Goal: Information Seeking & Learning: Learn about a topic

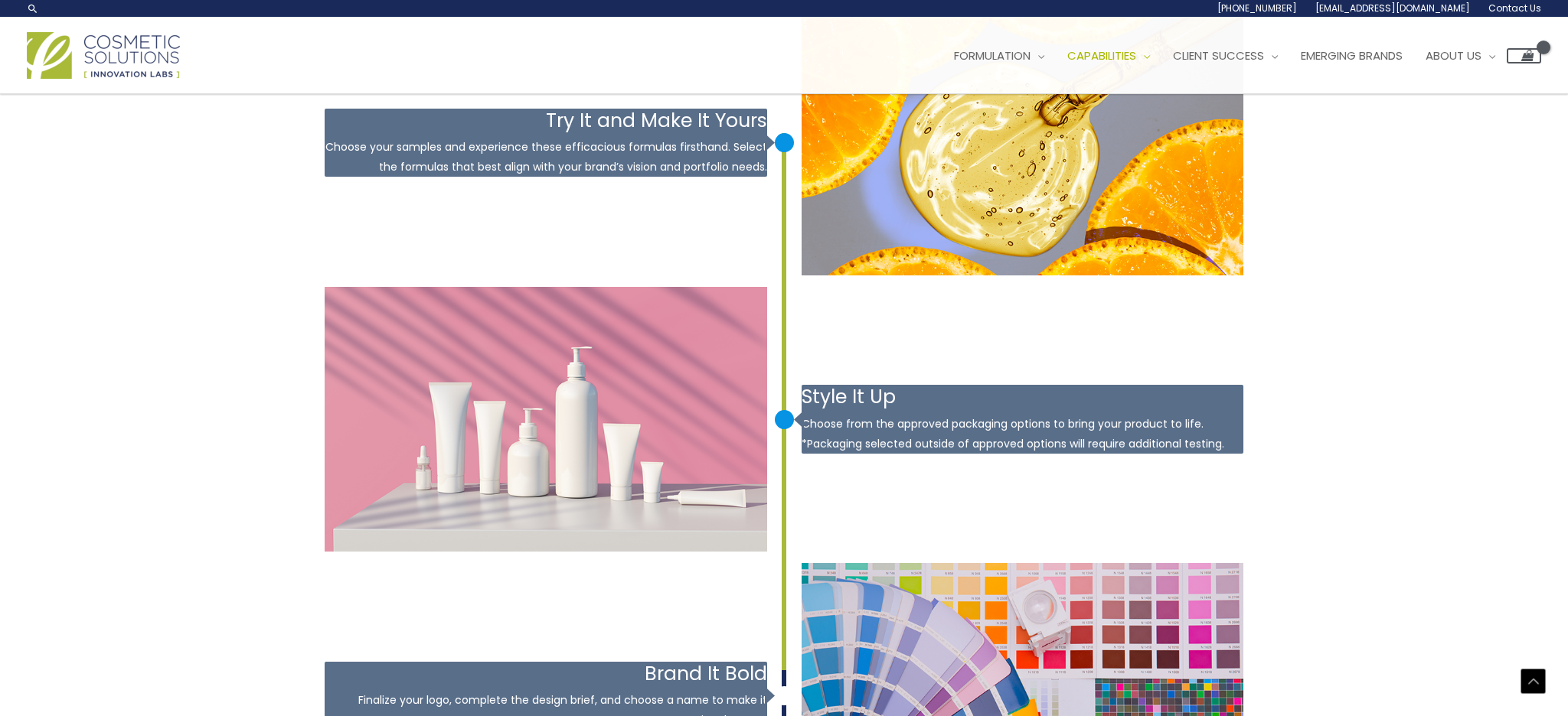
scroll to position [1786, 0]
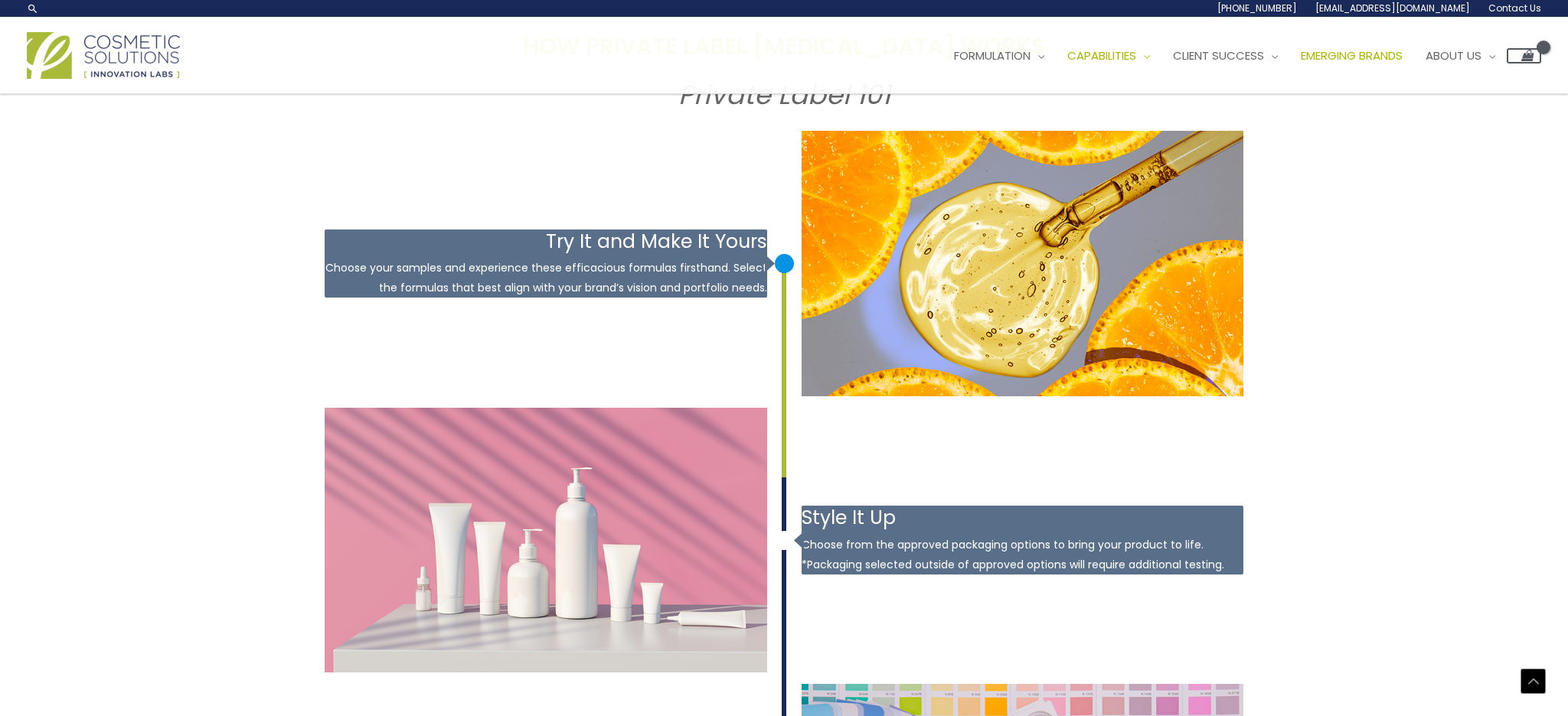
click at [1392, 58] on span "Emerging Brands" at bounding box center [1351, 56] width 102 height 16
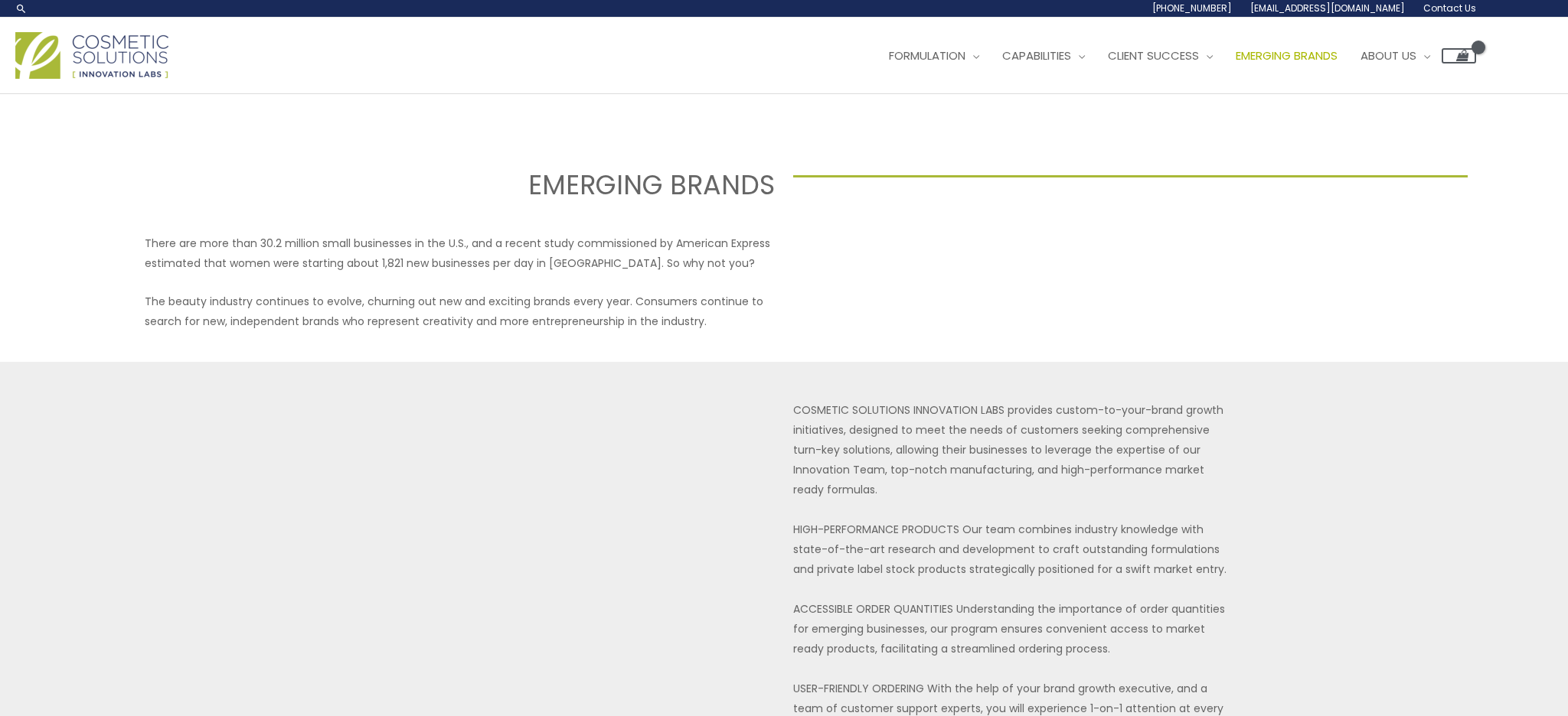
click at [129, 43] on img at bounding box center [92, 56] width 153 height 47
